Goal: Find contact information: Find contact information

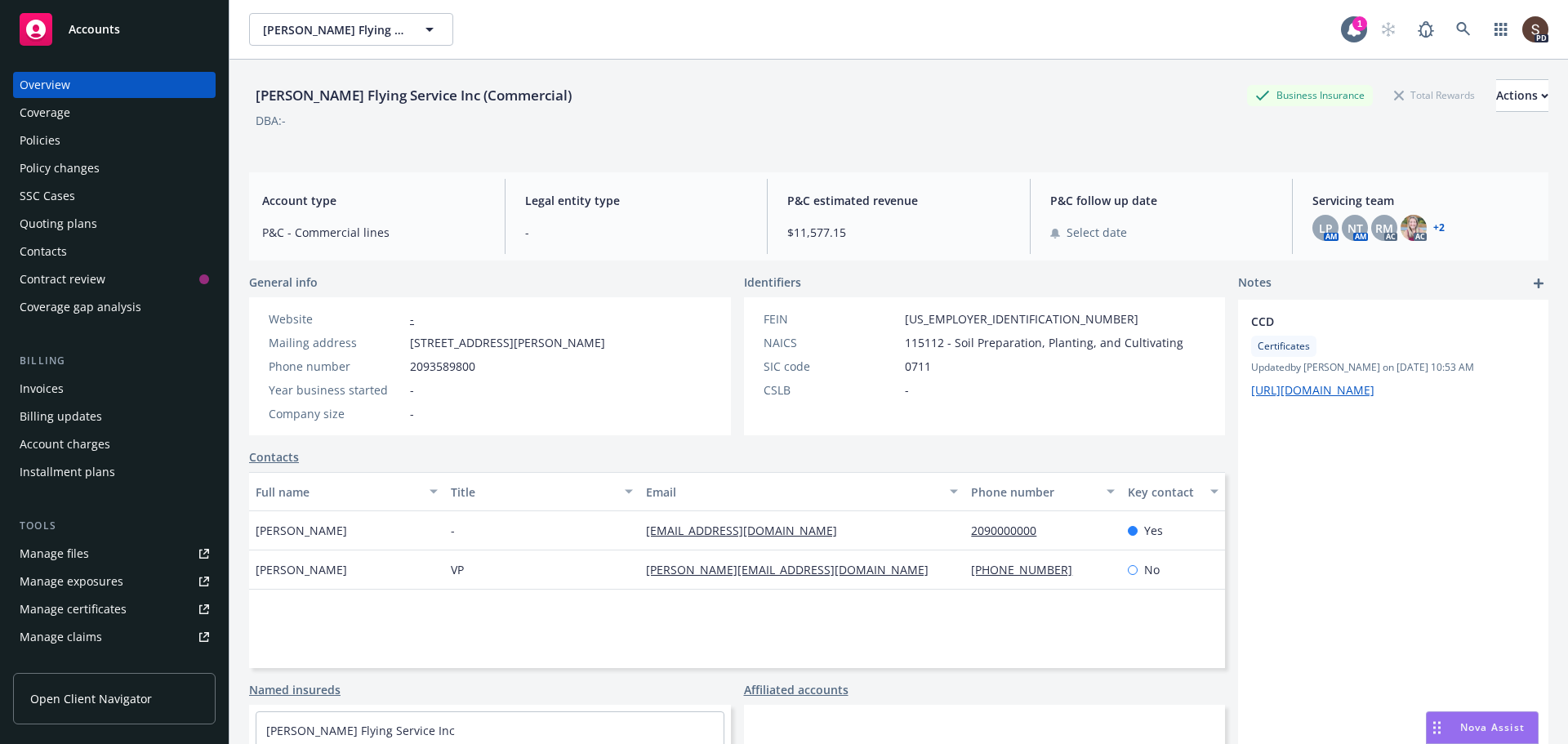
click at [57, 249] on div "Contacts" at bounding box center [43, 251] width 47 height 26
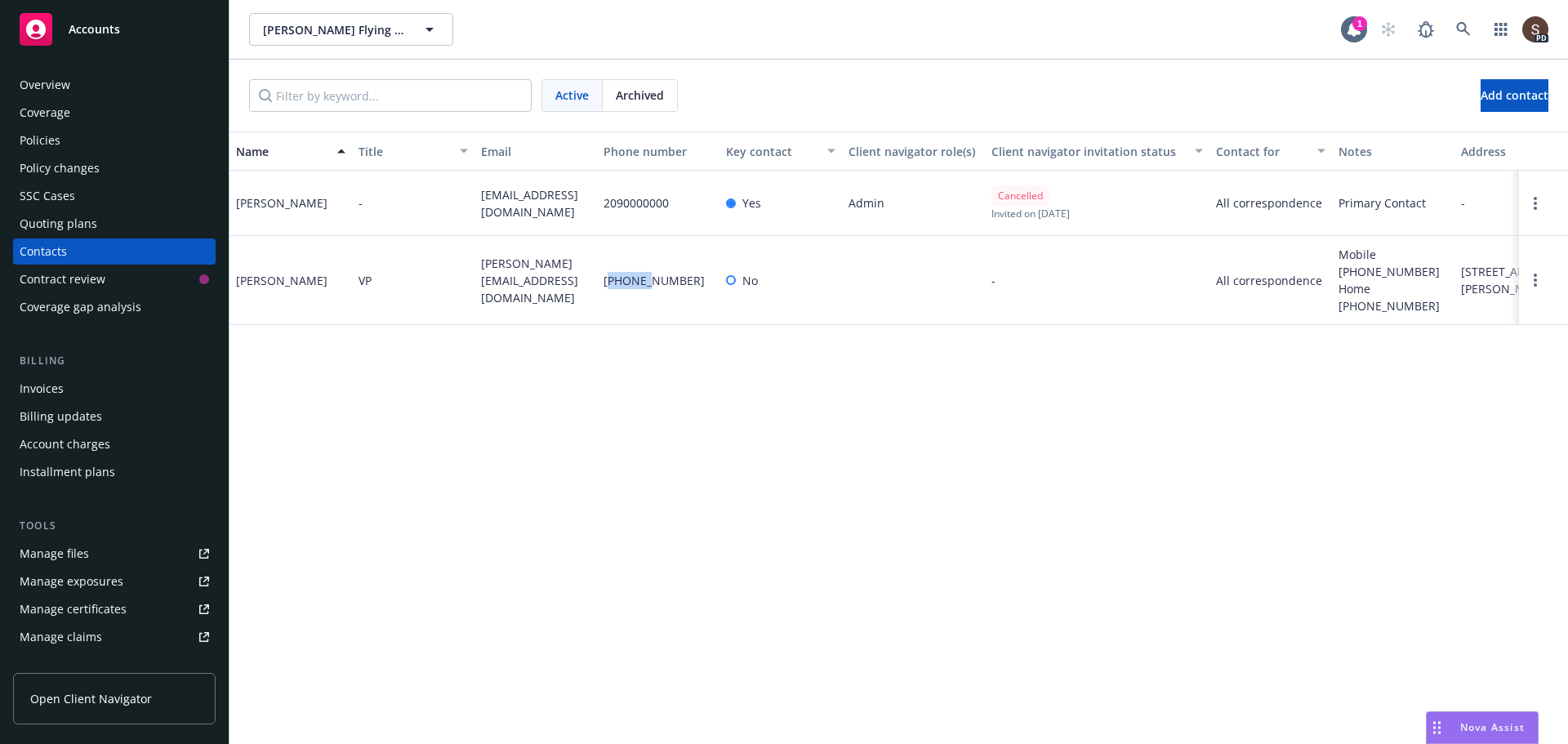
drag, startPoint x: 607, startPoint y: 273, endPoint x: 647, endPoint y: 272, distance: 40.0
click at [647, 272] on span "[PHONE_NUMBER]" at bounding box center [654, 281] width 102 height 18
drag, startPoint x: 600, startPoint y: 270, endPoint x: 690, endPoint y: 276, distance: 90.2
click at [690, 276] on div "[PHONE_NUMBER]" at bounding box center [658, 281] width 122 height 89
copy span "[PHONE_NUMBER]"
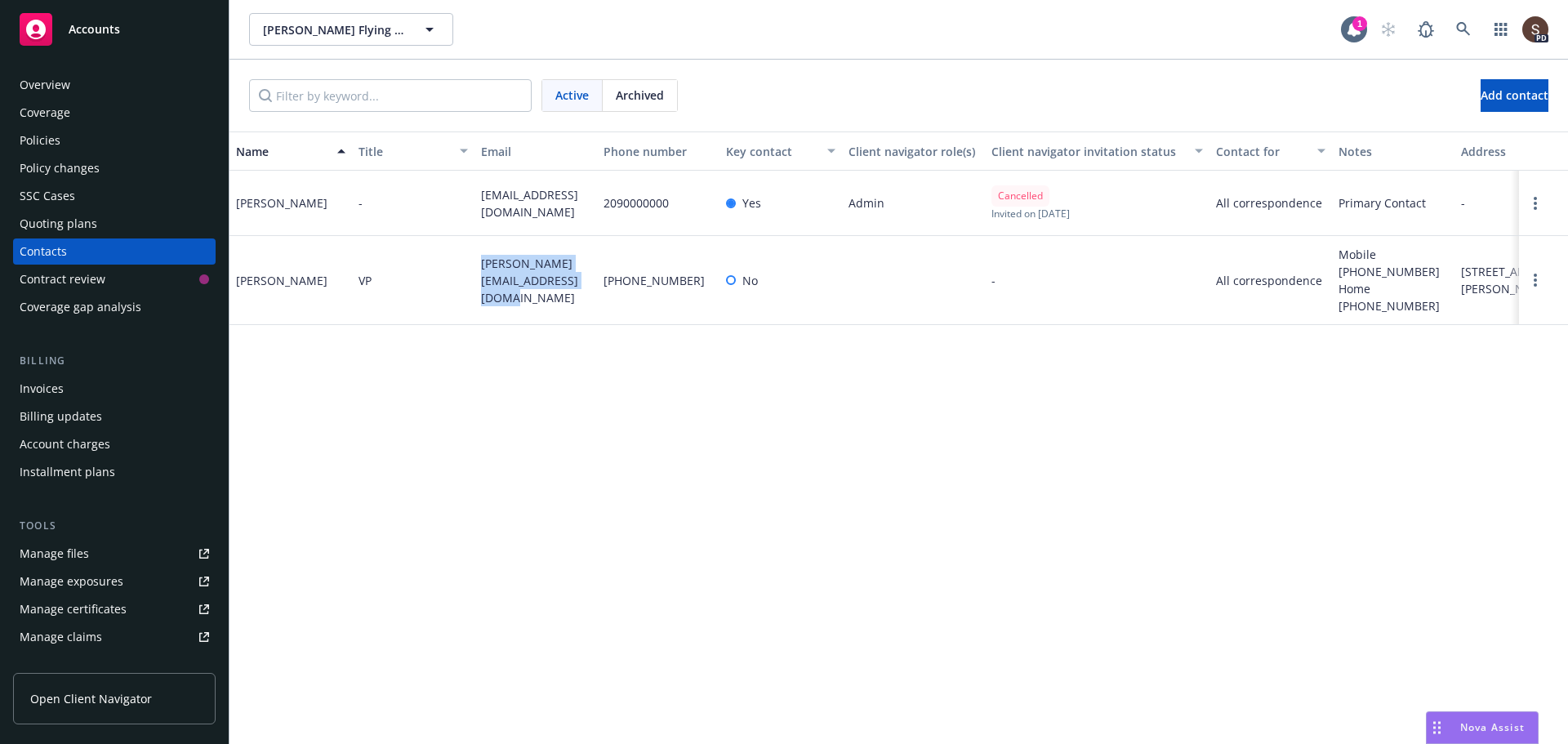
drag, startPoint x: 482, startPoint y: 268, endPoint x: 566, endPoint y: 281, distance: 85.0
click at [566, 281] on span "[PERSON_NAME][EMAIL_ADDRESS][DOMAIN_NAME]" at bounding box center [536, 280] width 109 height 52
copy span "[PERSON_NAME][EMAIL_ADDRESS][DOMAIN_NAME]"
drag, startPoint x: 1379, startPoint y: 253, endPoint x: 1362, endPoint y: 275, distance: 27.8
click at [1362, 275] on span "Mobile [PHONE_NUMBER] Home [PHONE_NUMBER]" at bounding box center [1392, 280] width 109 height 68
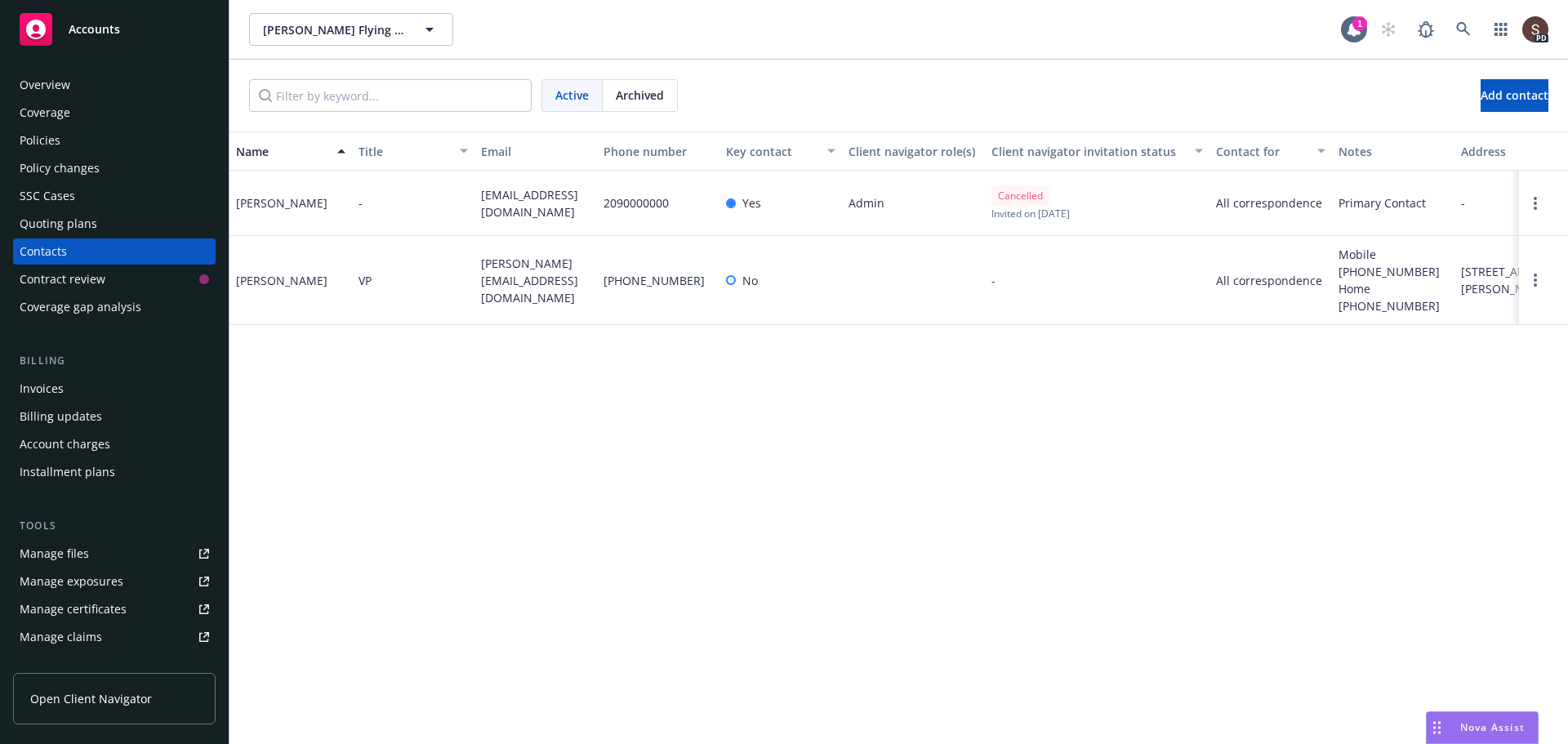
copy span "[PHONE_NUMBER]"
drag, startPoint x: 1377, startPoint y: 255, endPoint x: 1362, endPoint y: 275, distance: 25.0
click at [1362, 275] on span "Mobile [PHONE_NUMBER] Home [PHONE_NUMBER]" at bounding box center [1392, 280] width 109 height 68
copy span "[PHONE_NUMBER]"
